Goal: Task Accomplishment & Management: Complete application form

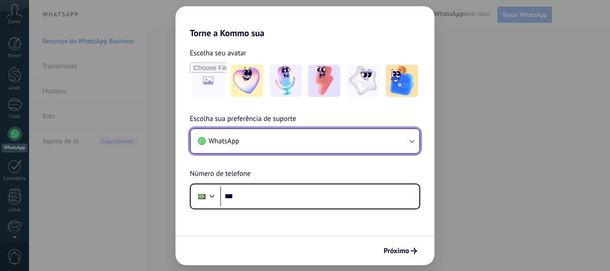
click at [264, 145] on button "WhatsApp" at bounding box center [305, 141] width 229 height 24
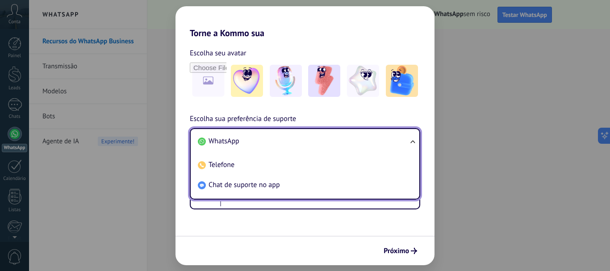
click at [320, 39] on div "Escolha seu avatar Escolha sua preferência de suporte WhatsApp WhatsApp Telefon…" at bounding box center [304, 123] width 259 height 171
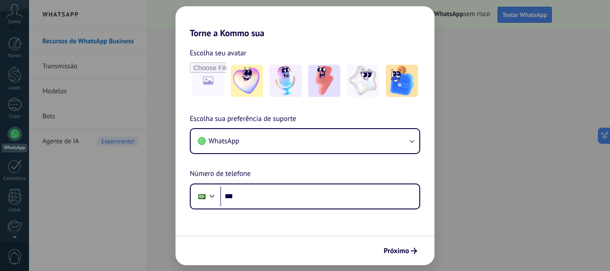
click at [553, 51] on div "Torne a Kommo sua Escolha seu avatar Escolha sua preferência de suporte WhatsAp…" at bounding box center [305, 135] width 610 height 271
click at [66, 195] on div "Torne a Kommo sua Escolha seu avatar Escolha sua preferência de suporte WhatsAp…" at bounding box center [305, 135] width 610 height 271
click at [394, 252] on span "Próximo" at bounding box center [395, 251] width 25 height 6
